Goal: Information Seeking & Learning: Learn about a topic

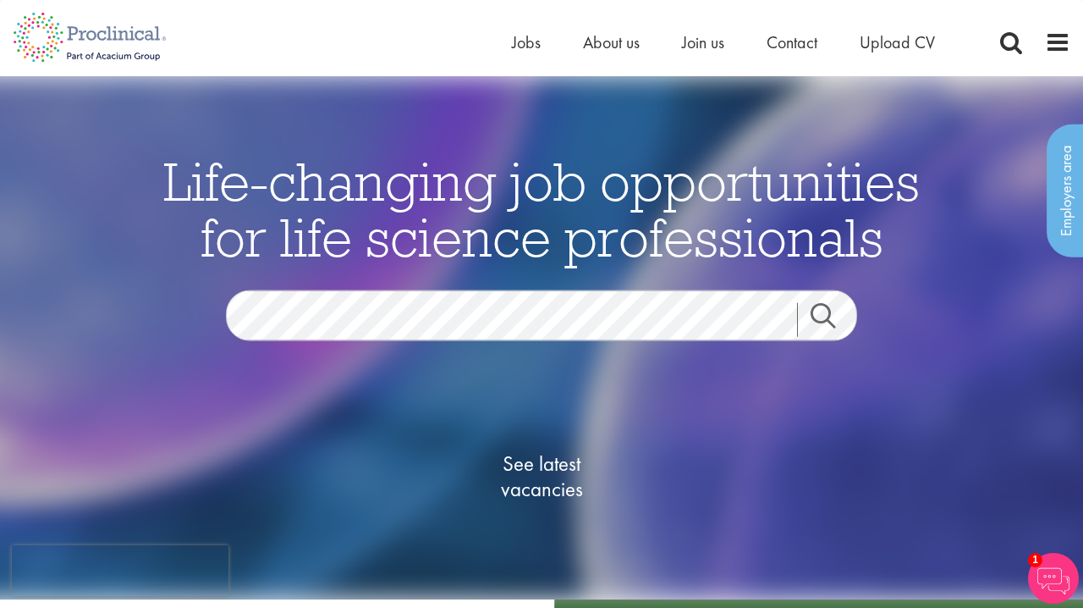
click at [547, 482] on span "See latest vacancies" at bounding box center [541, 475] width 169 height 51
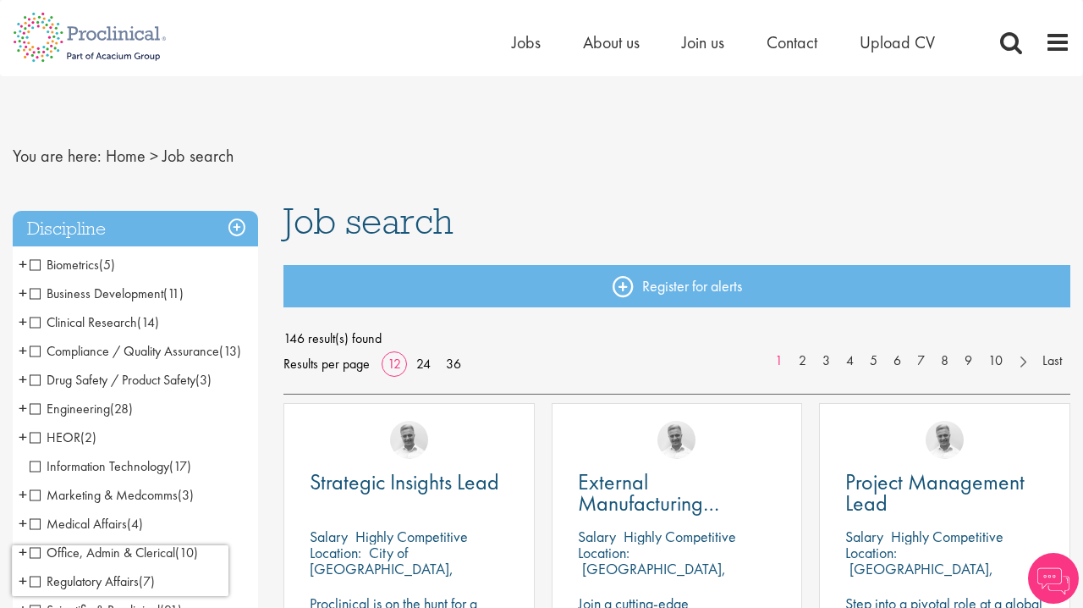
click at [36, 322] on span "Clinical Research" at bounding box center [84, 322] width 108 height 18
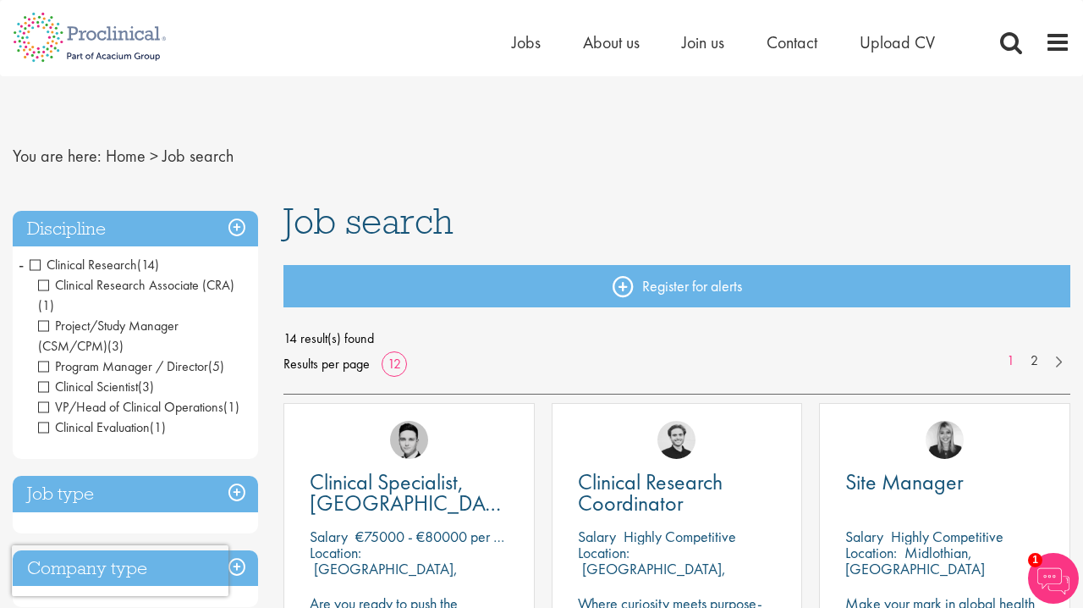
click at [38, 261] on span "Clinical Research" at bounding box center [84, 265] width 108 height 18
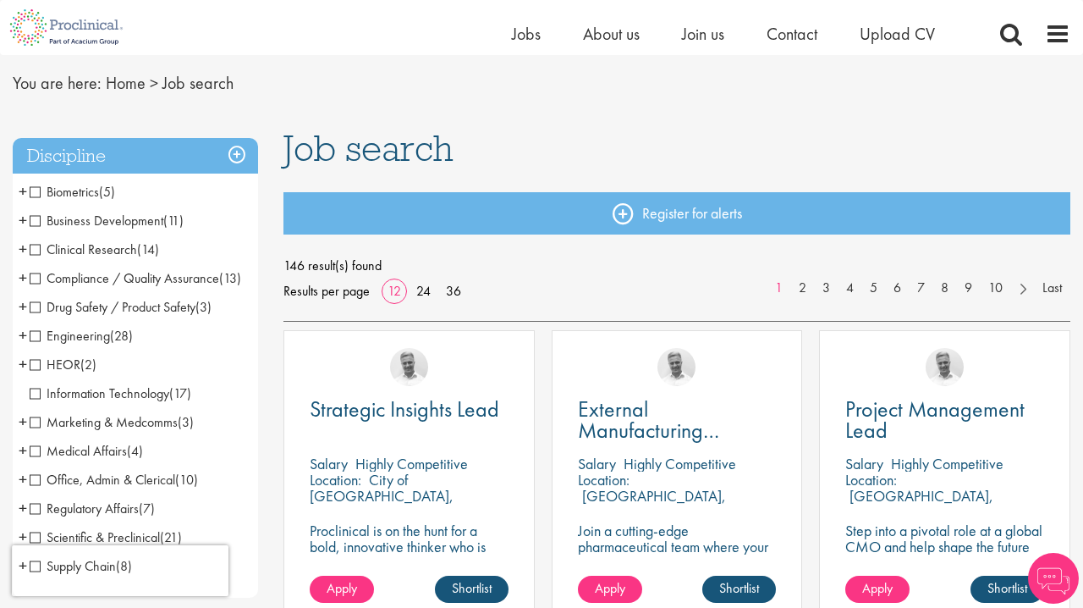
scroll to position [57, 0]
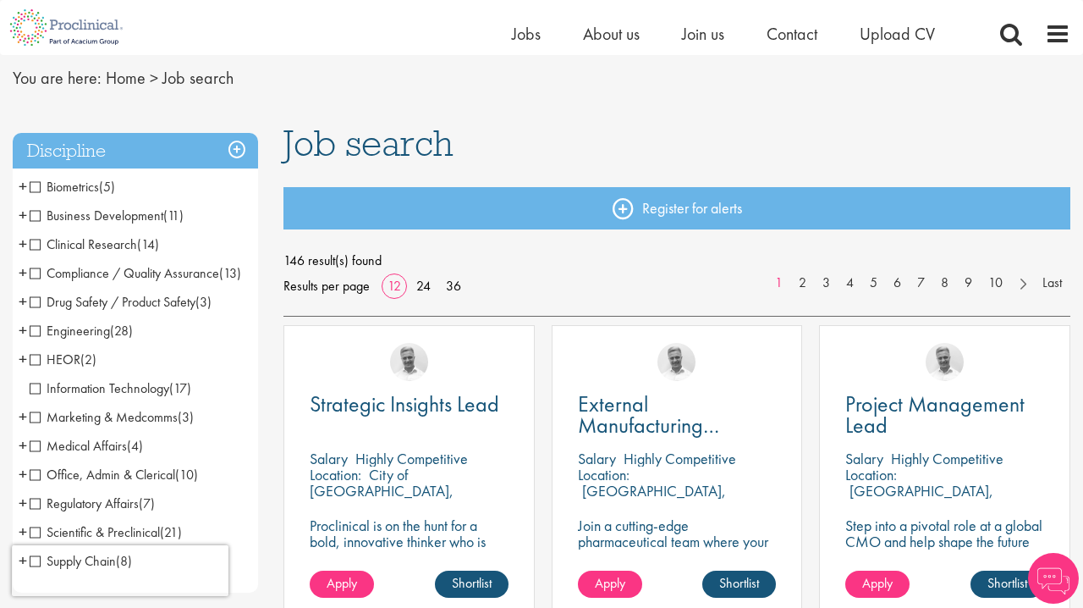
click at [36, 311] on span "Drug Safety / Product Safety" at bounding box center [113, 302] width 166 height 18
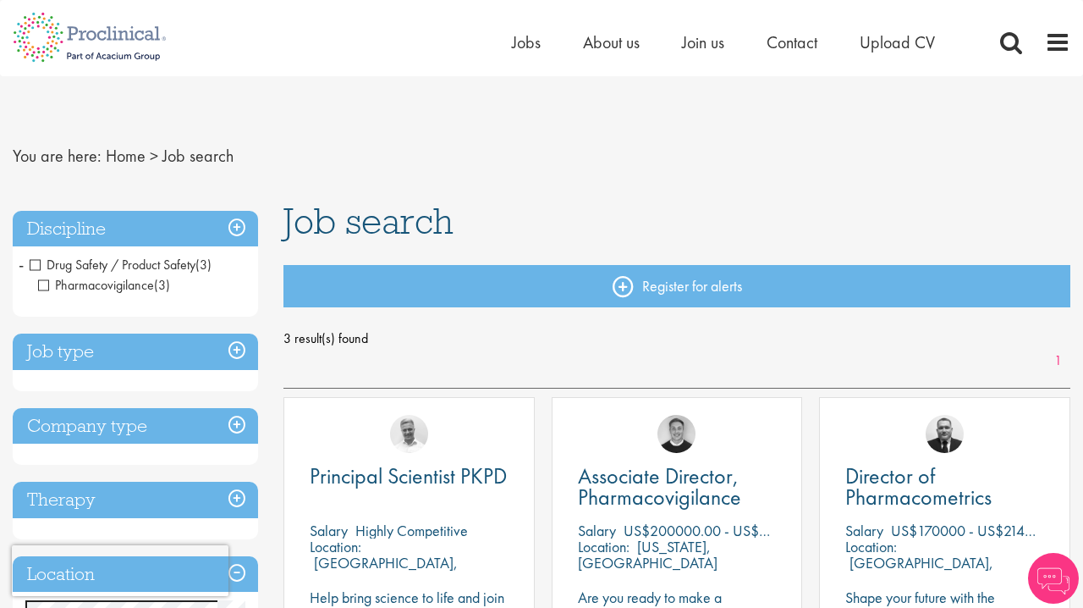
click at [228, 353] on h3 "Job type" at bounding box center [135, 352] width 245 height 36
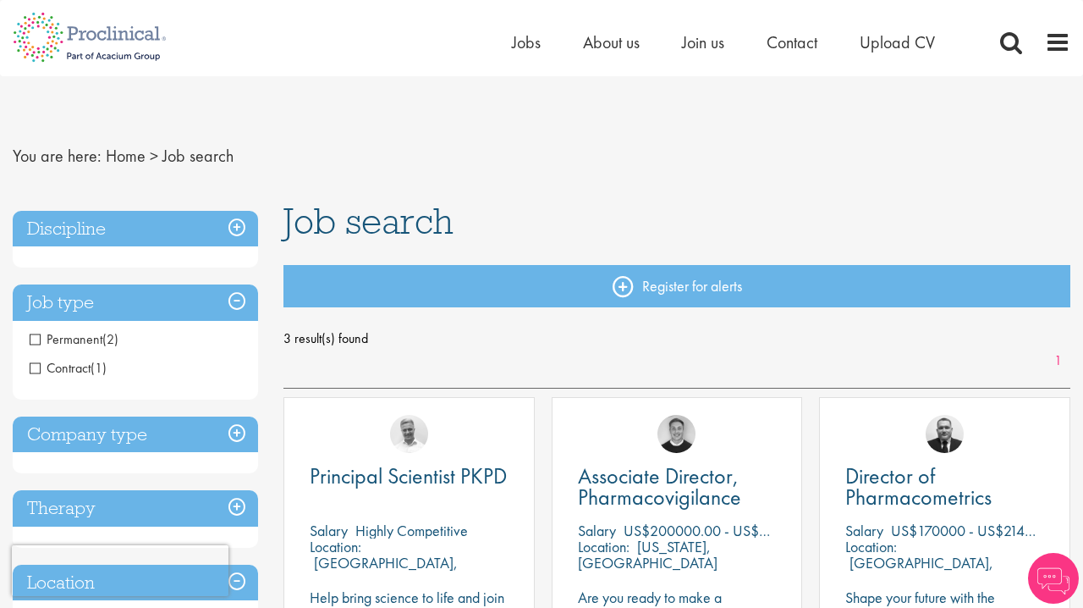
click at [232, 311] on h3 "Job type" at bounding box center [135, 302] width 245 height 36
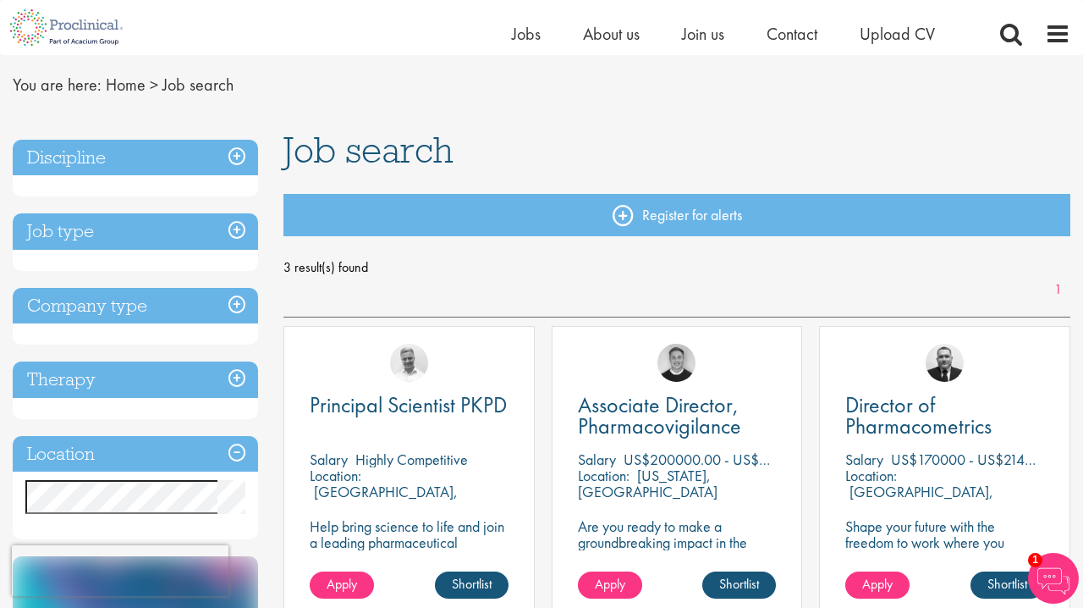
scroll to position [44, 0]
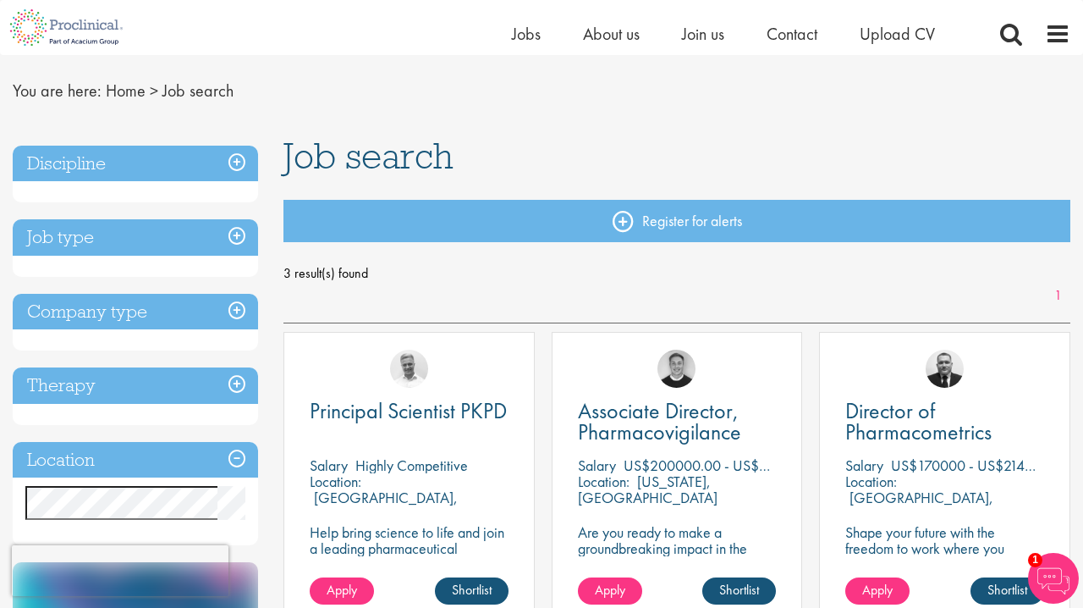
click at [147, 168] on h3 "Discipline" at bounding box center [135, 164] width 245 height 36
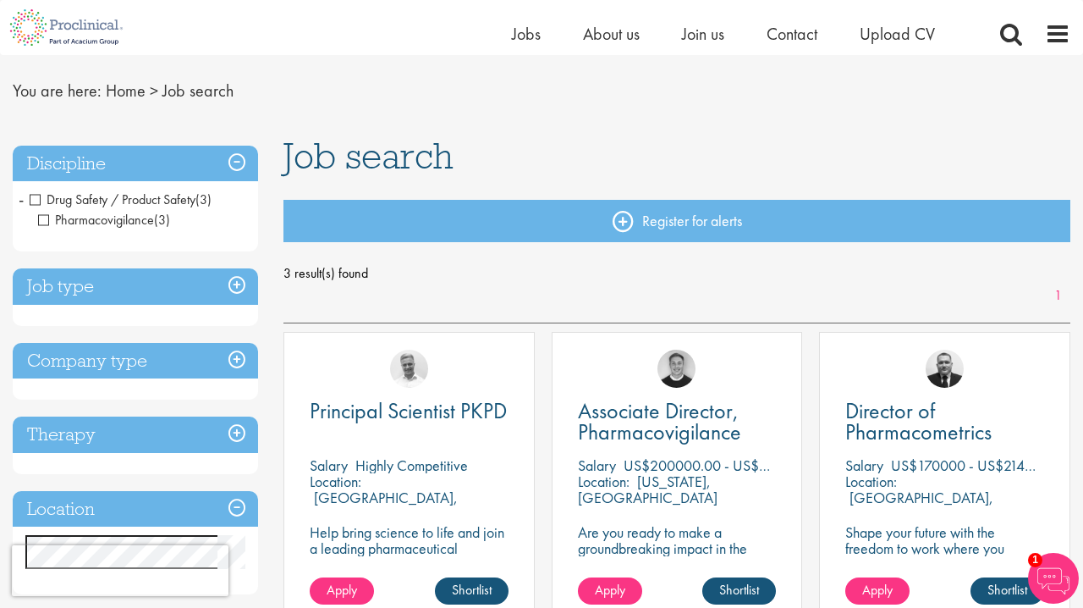
click at [36, 197] on span "Drug Safety / Product Safety" at bounding box center [113, 199] width 166 height 18
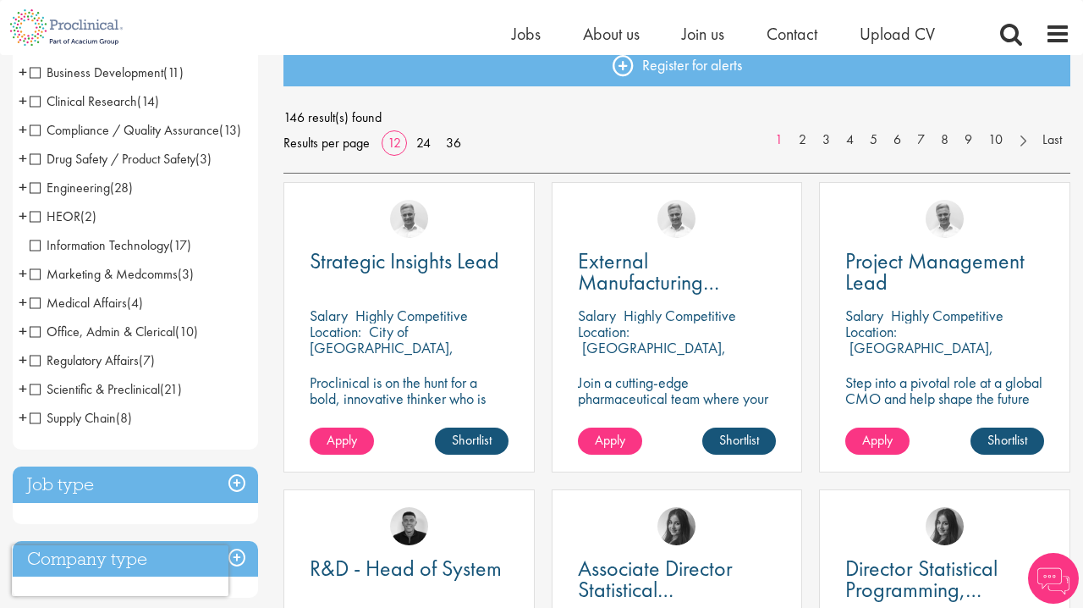
scroll to position [204, 0]
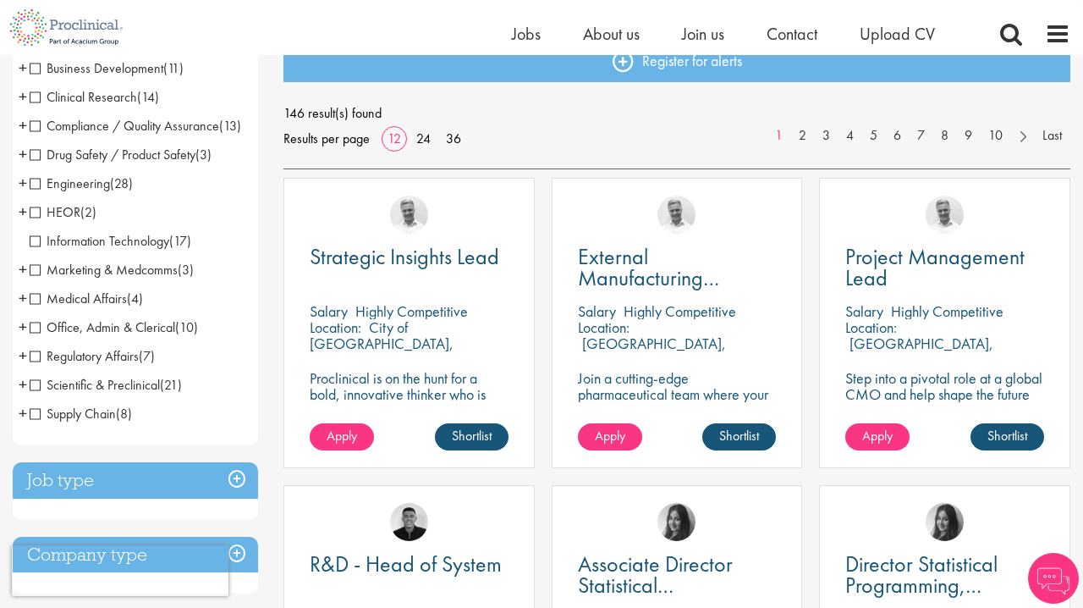
click at [78, 394] on span "Scientific & Preclinical" at bounding box center [95, 385] width 130 height 18
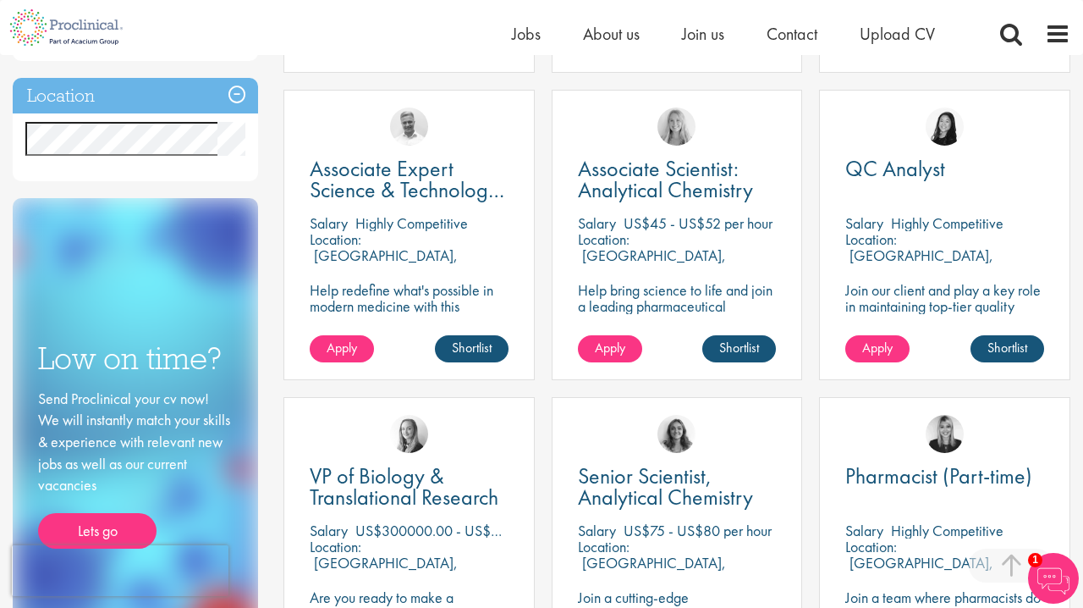
scroll to position [603, 0]
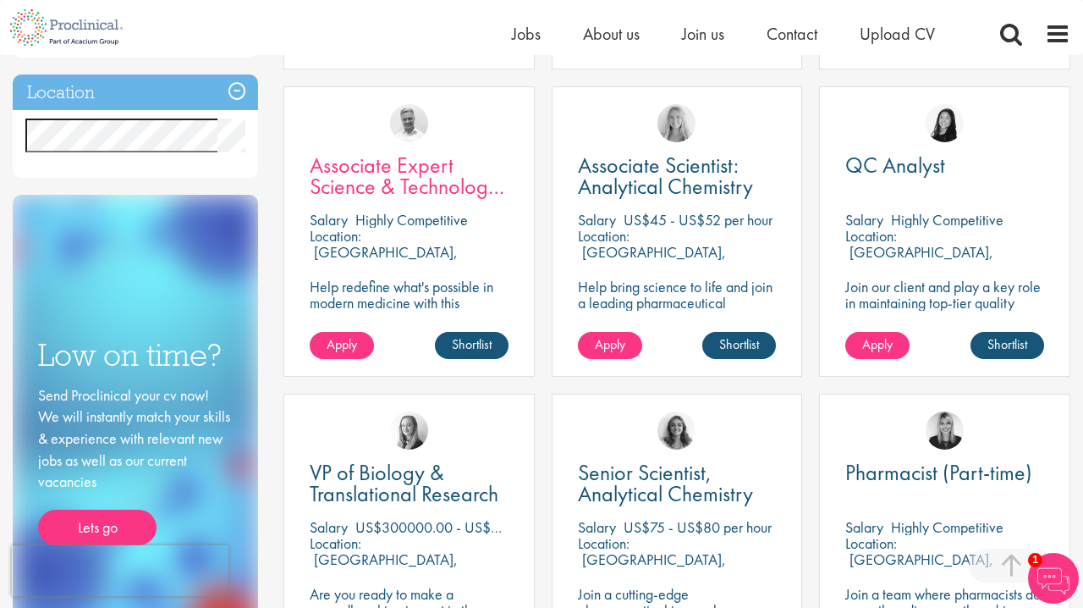
click at [416, 168] on span "Associate Expert Science & Technology ([MEDICAL_DATA])" at bounding box center [407, 186] width 195 height 71
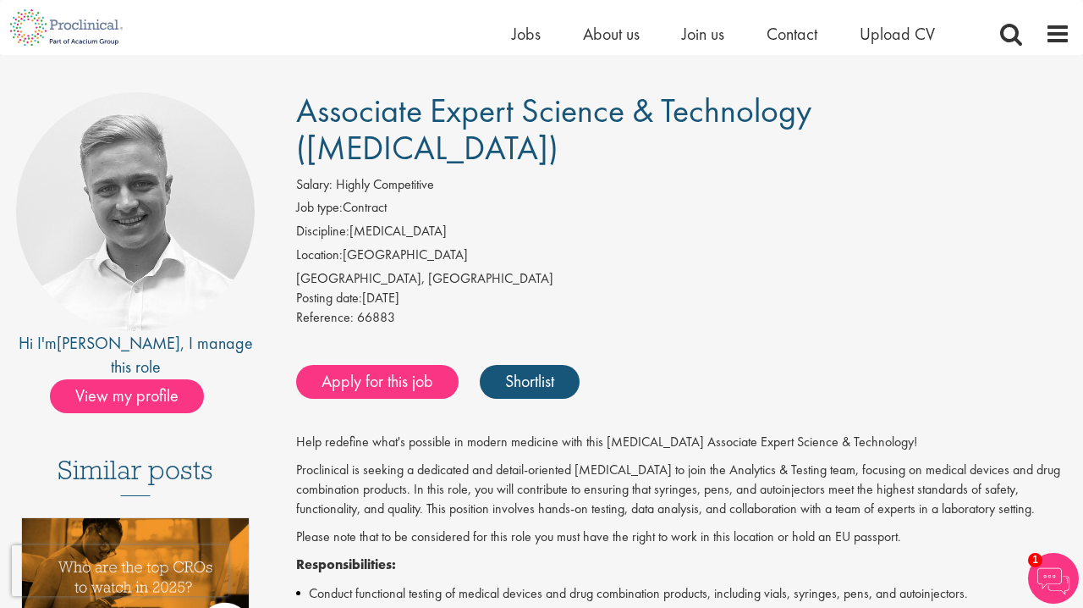
scroll to position [91, 0]
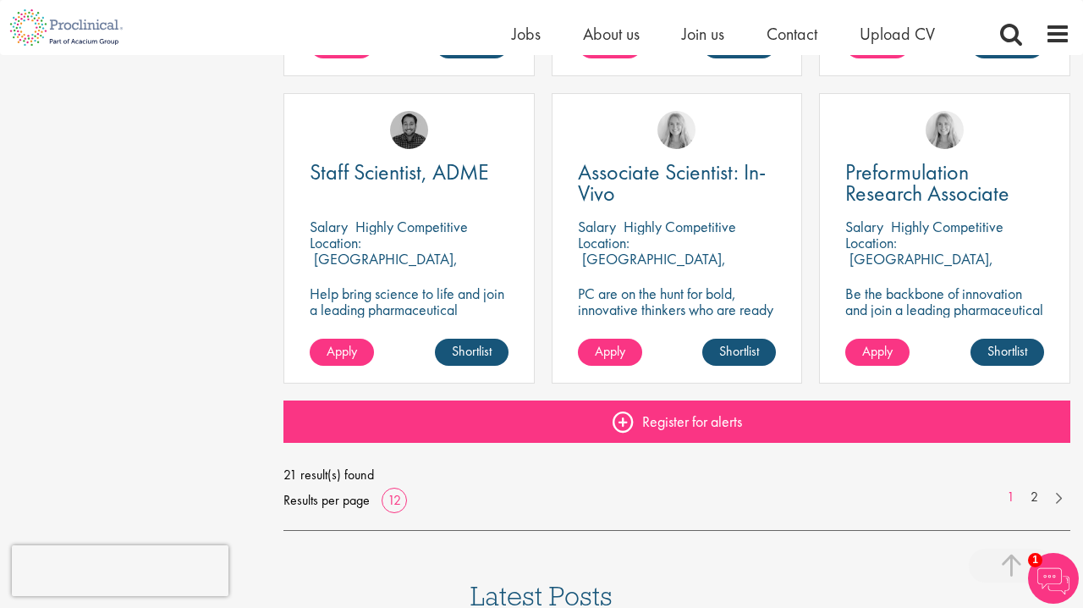
scroll to position [1224, 0]
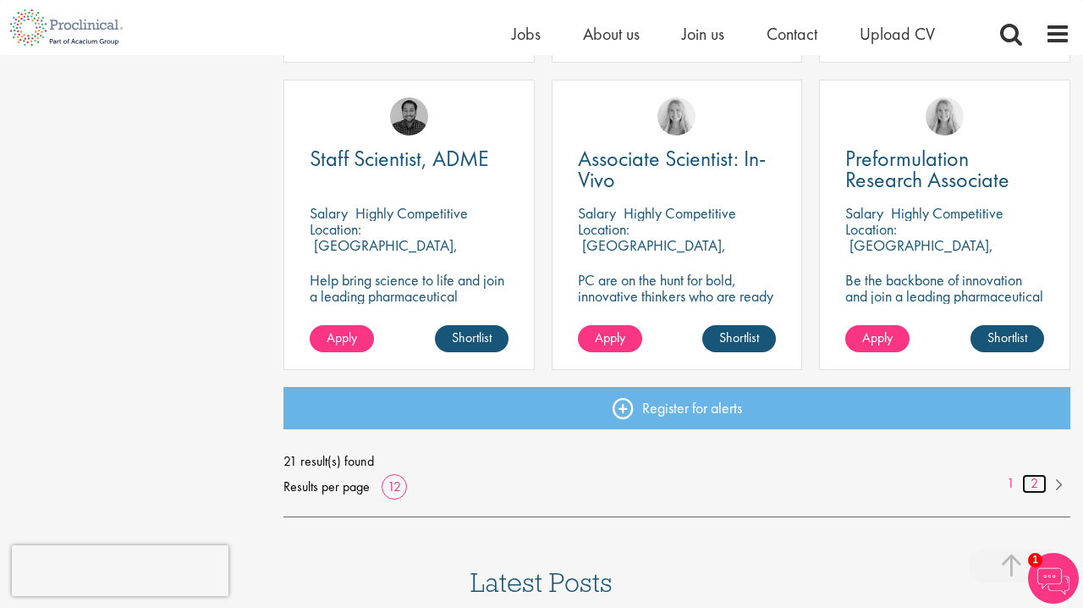
click at [1033, 482] on link "2" at bounding box center [1035, 483] width 25 height 19
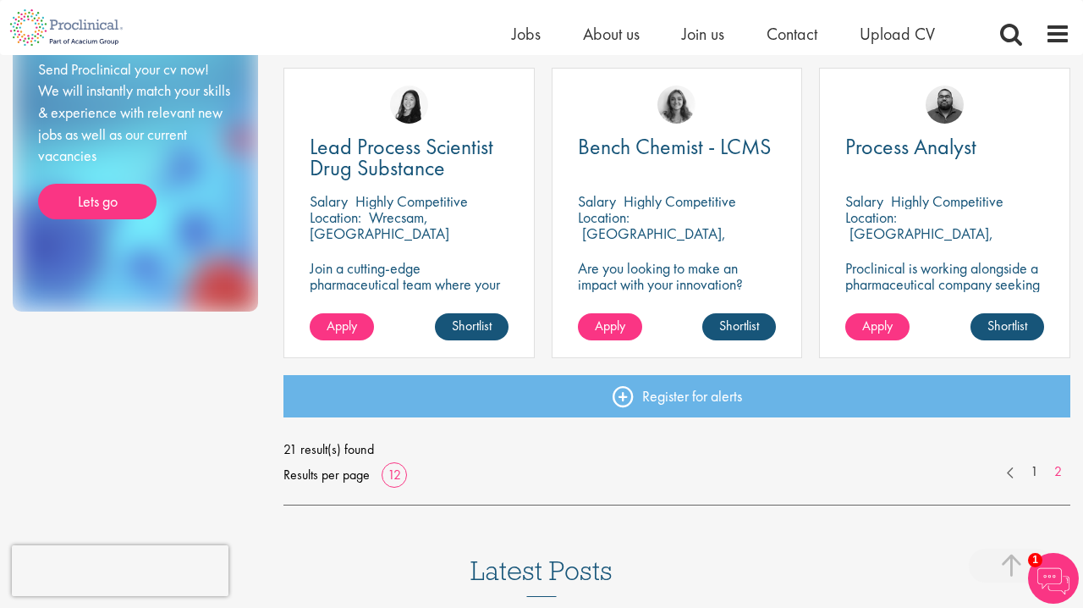
scroll to position [929, 0]
click at [922, 144] on span "Process Analyst" at bounding box center [911, 146] width 131 height 29
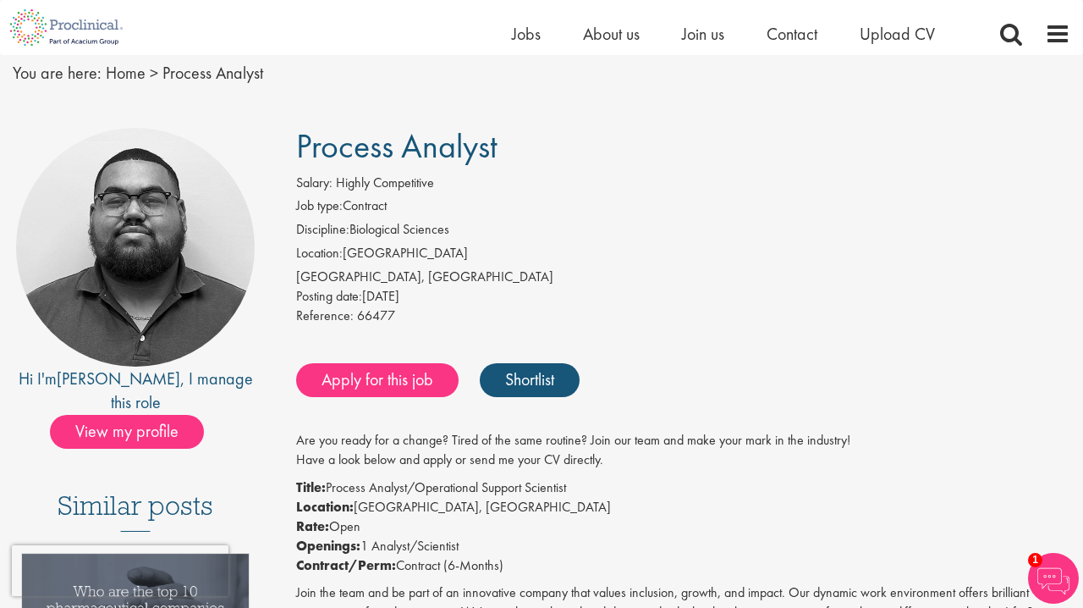
scroll to position [61, 0]
